Goal: Task Accomplishment & Management: Use online tool/utility

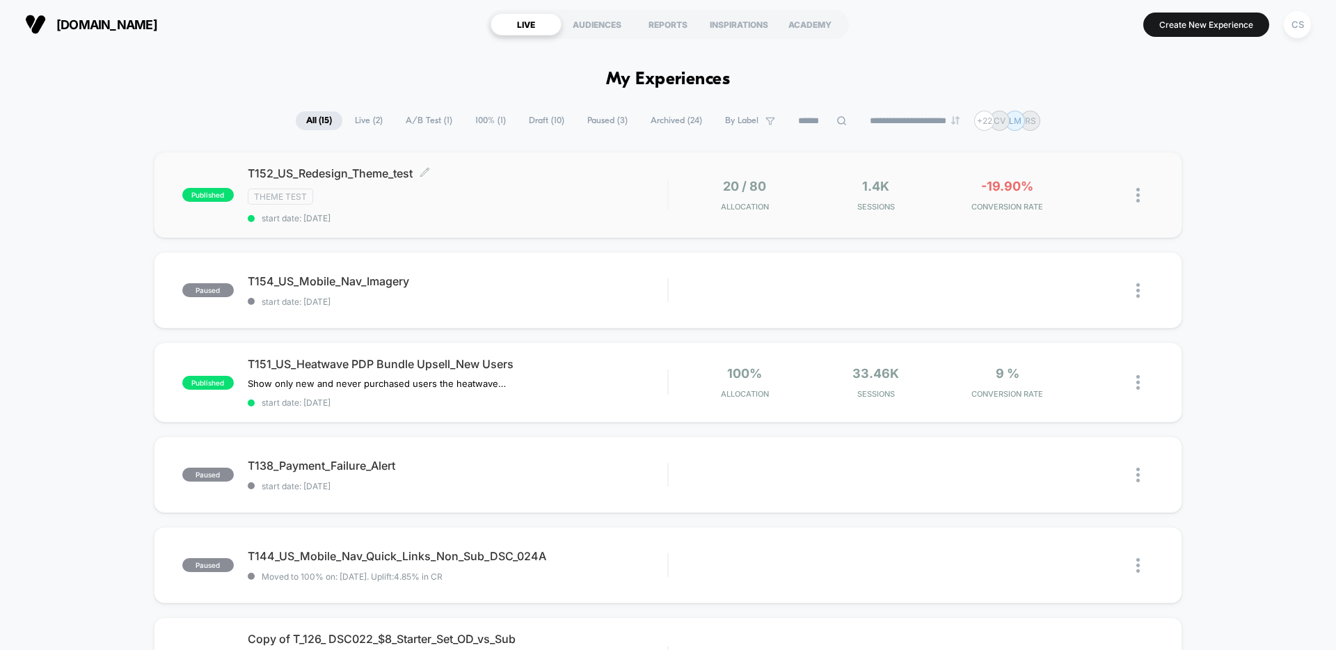
click at [491, 205] on div "T152_US_Redesign_Theme_test Click to edit experience details Click to edit expe…" at bounding box center [458, 194] width 420 height 57
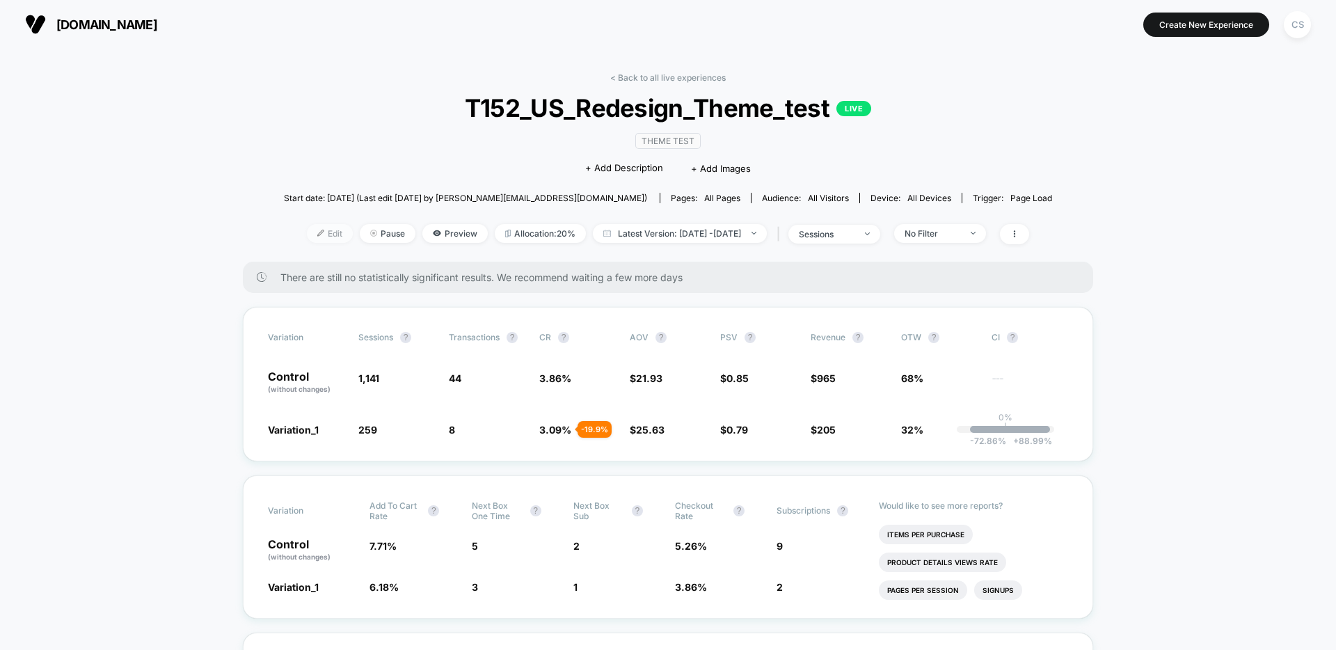
click at [307, 236] on span "Edit" at bounding box center [330, 233] width 46 height 19
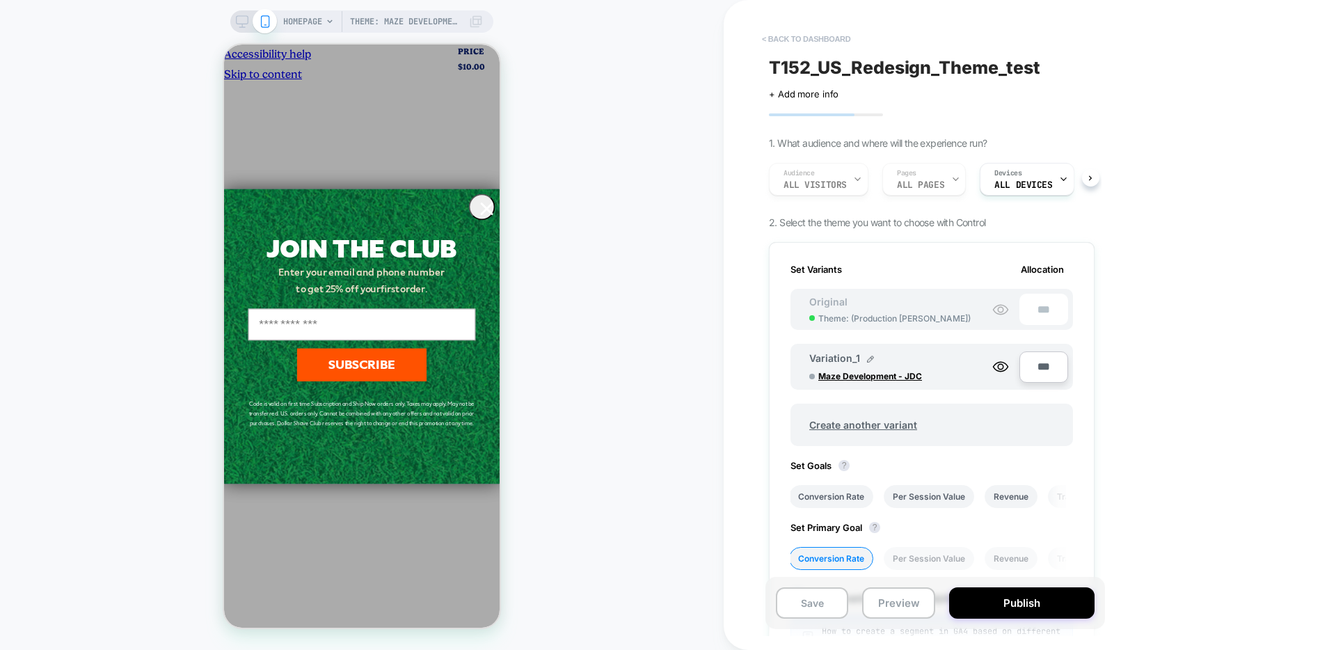
click at [795, 35] on button "< back to dashboard" at bounding box center [806, 39] width 102 height 22
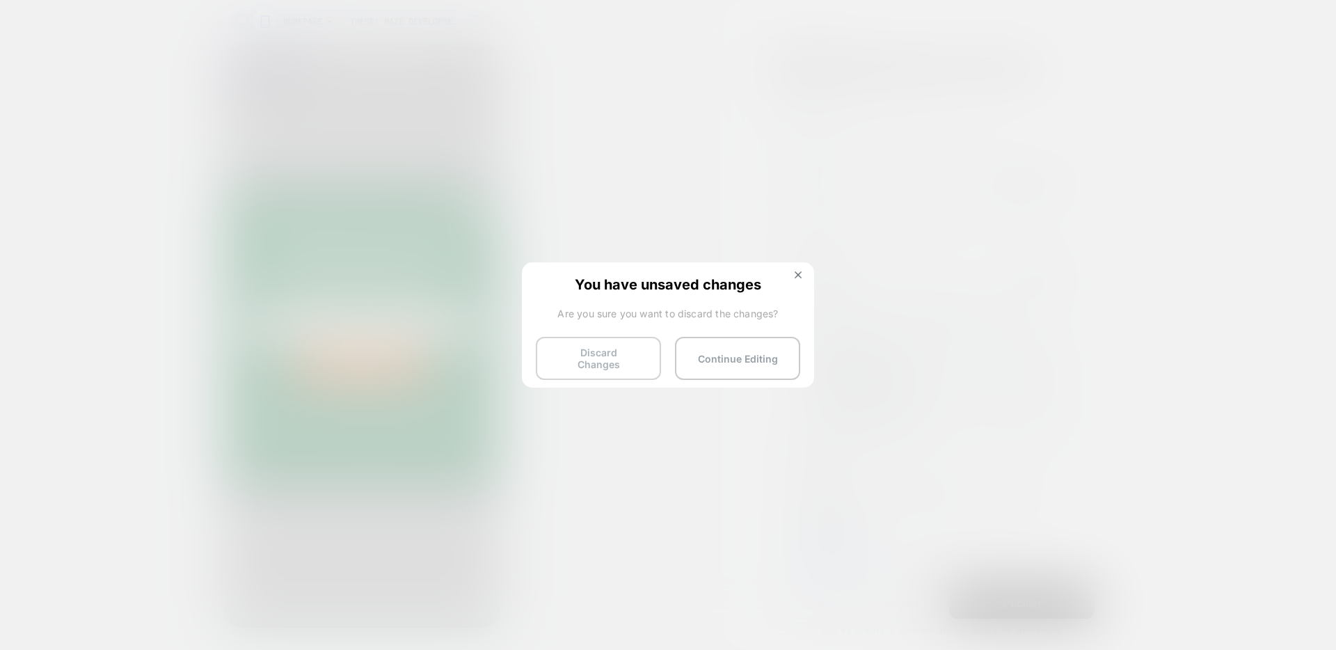
click at [601, 364] on button "Discard Changes" at bounding box center [598, 358] width 125 height 43
